Goal: Information Seeking & Learning: Learn about a topic

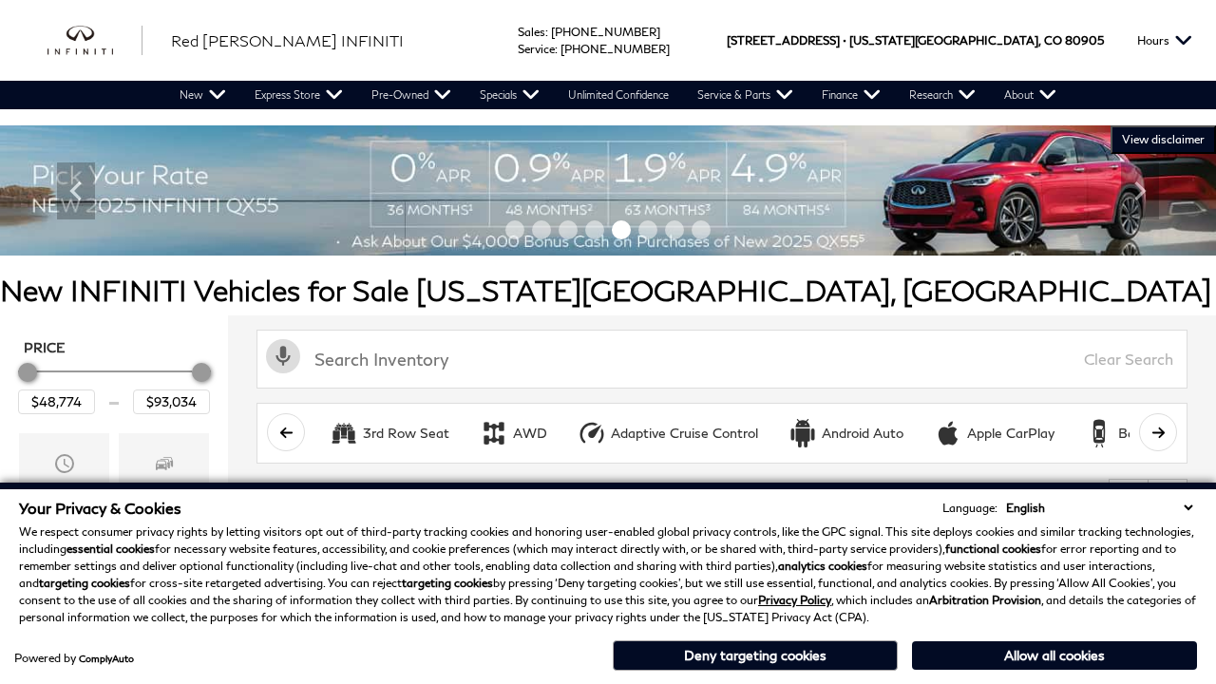
scroll to position [891, 0]
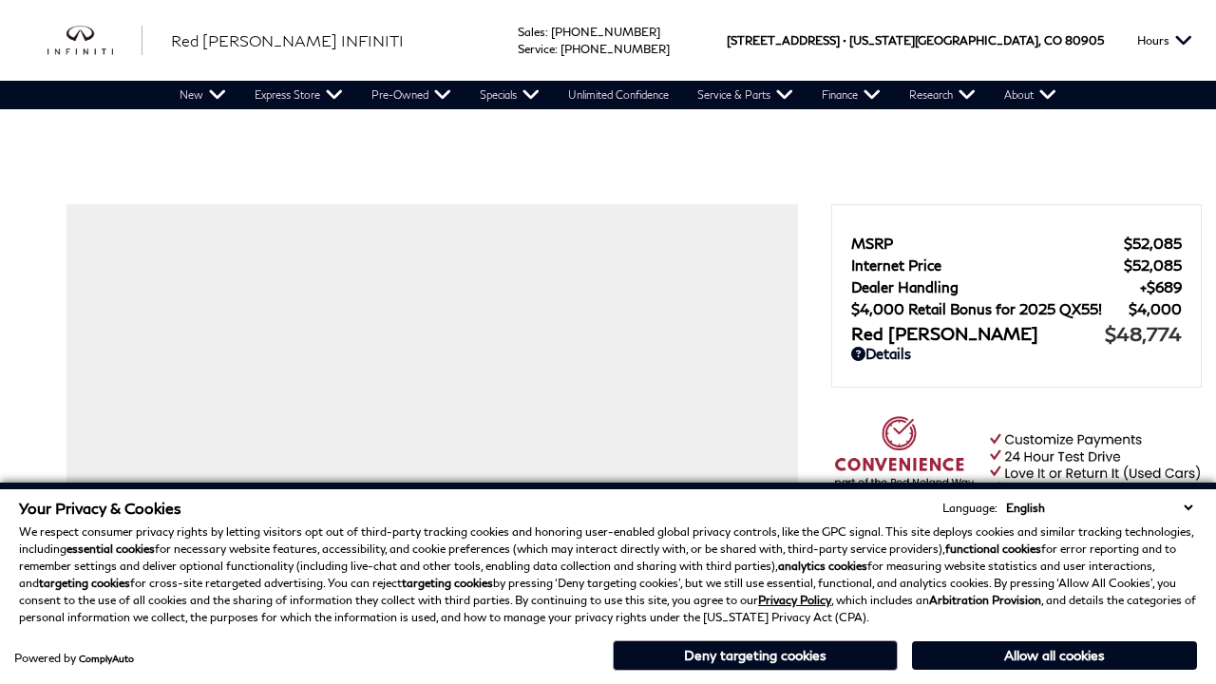
scroll to position [1028, 0]
